Goal: Information Seeking & Learning: Learn about a topic

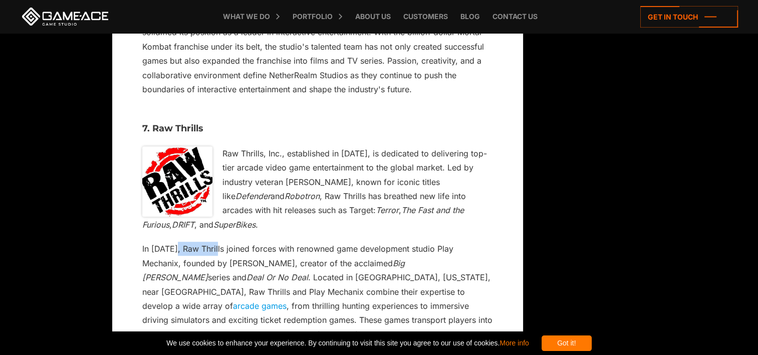
drag, startPoint x: 177, startPoint y: 122, endPoint x: 218, endPoint y: 129, distance: 41.8
click at [218, 241] on p "In 2006, Raw Thrills joined forces with renowned game development studio Play M…" at bounding box center [317, 298] width 351 height 114
drag, startPoint x: 432, startPoint y: 126, endPoint x: 483, endPoint y: 130, distance: 51.2
click at [483, 241] on p "In 2006, Raw Thrills joined forces with renowned game development studio Play M…" at bounding box center [317, 298] width 351 height 114
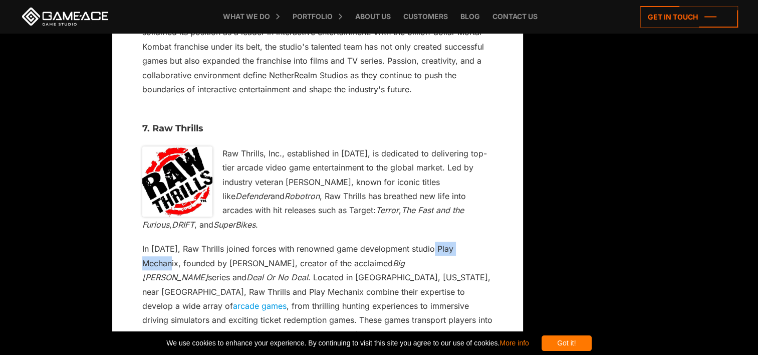
copy p "lay Mechanix"
